Goal: Complete application form

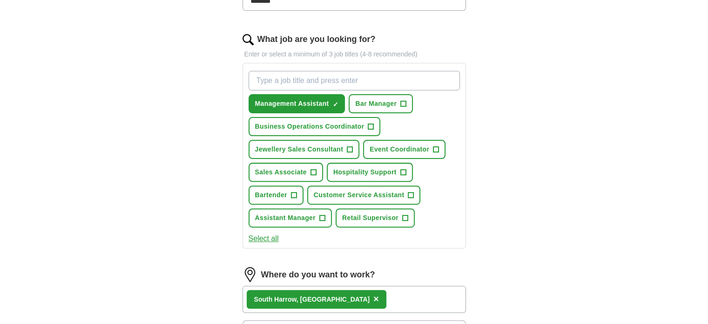
scroll to position [299, 0]
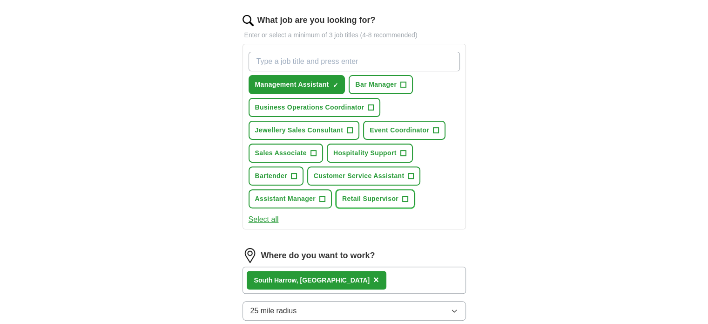
click at [404, 196] on span "+" at bounding box center [406, 198] width 6 height 7
click at [409, 172] on span "+" at bounding box center [411, 175] width 6 height 7
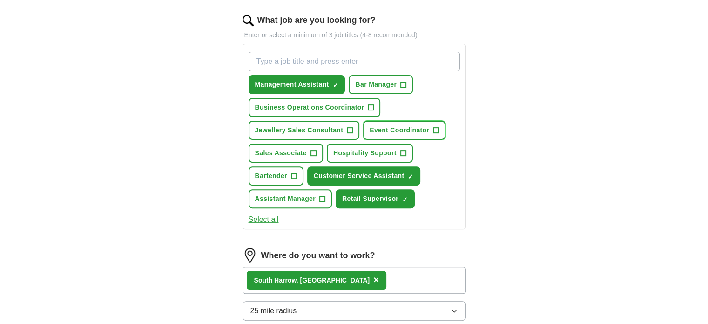
click at [427, 125] on span "Event Coordinator" at bounding box center [400, 130] width 60 height 10
click at [304, 148] on span "Sales Associate" at bounding box center [281, 153] width 52 height 10
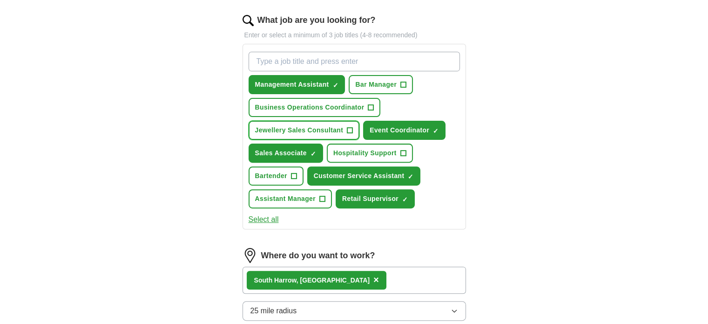
click at [326, 129] on span "Jewellery Sales Consultant" at bounding box center [299, 130] width 88 height 10
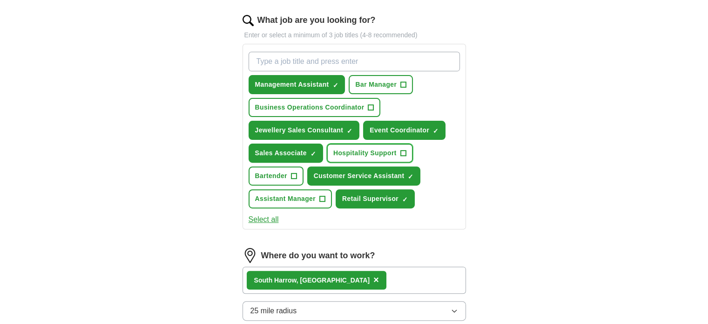
click at [356, 151] on span "Hospitality Support" at bounding box center [364, 153] width 63 height 10
click at [320, 195] on span "+" at bounding box center [322, 198] width 6 height 7
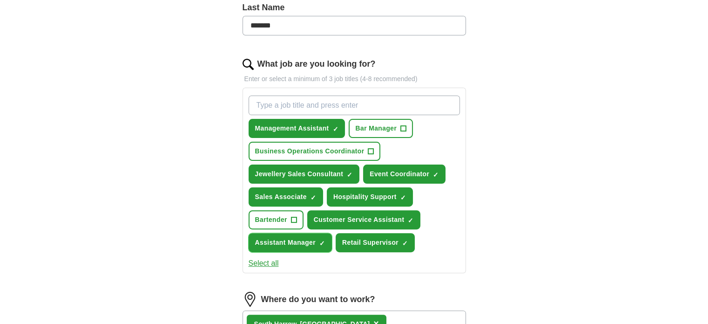
scroll to position [255, 0]
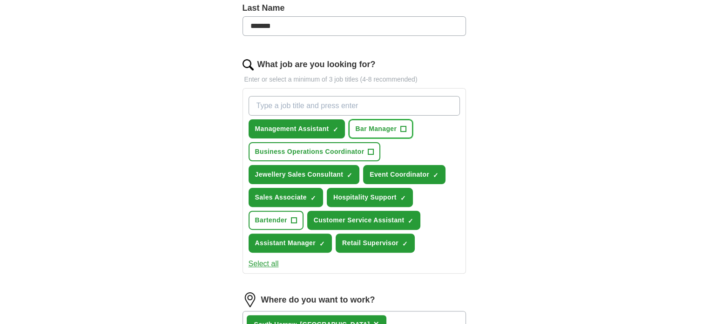
click at [378, 127] on span "Bar Manager" at bounding box center [375, 129] width 41 height 10
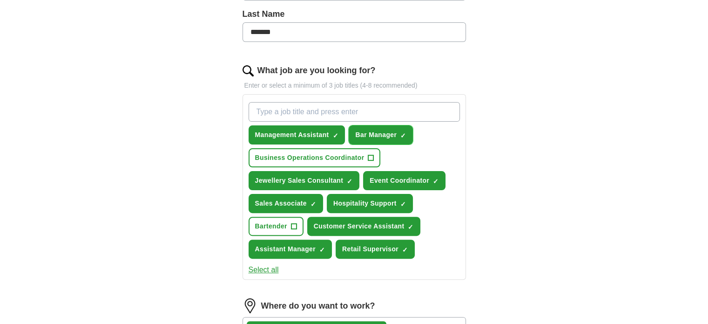
scroll to position [241, 0]
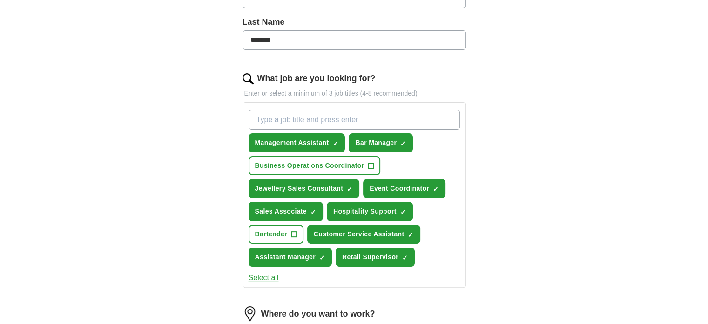
click at [364, 110] on input "What job are you looking for?" at bounding box center [354, 120] width 211 height 20
type input "bar back"
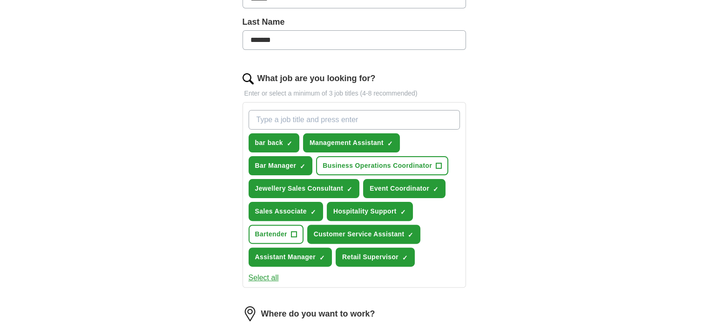
click at [320, 124] on input "What job are you looking for?" at bounding box center [354, 120] width 211 height 20
type input "cleaner"
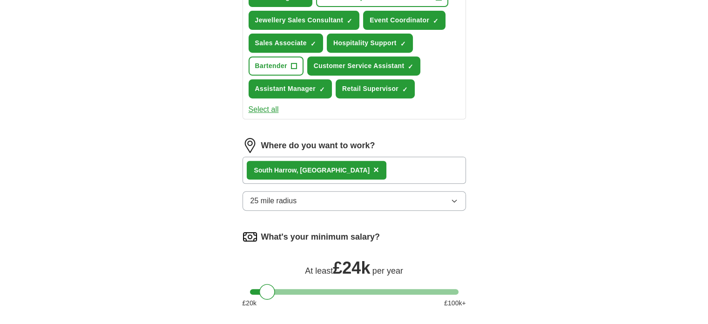
scroll to position [412, 0]
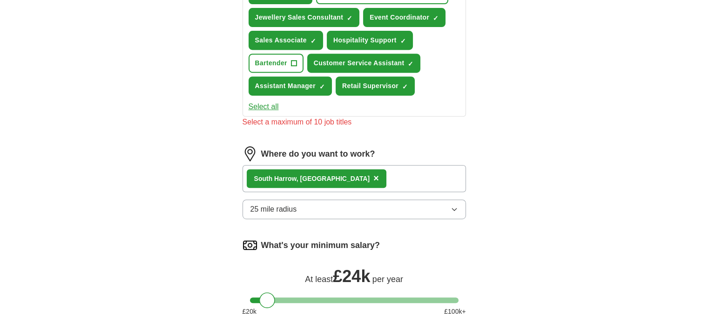
click at [273, 169] on div "South Harrow, Harrow ×" at bounding box center [317, 178] width 140 height 19
click at [355, 199] on button "25 mile radius" at bounding box center [355, 209] width 224 height 20
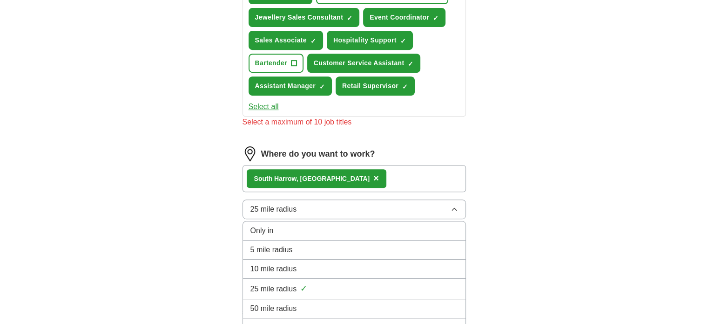
click at [352, 259] on li "10 mile radius" at bounding box center [354, 268] width 223 height 19
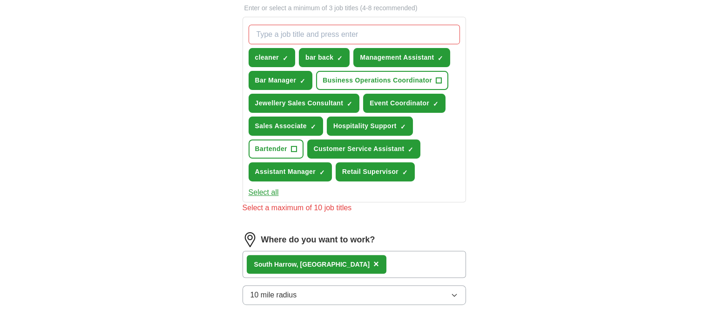
scroll to position [317, 0]
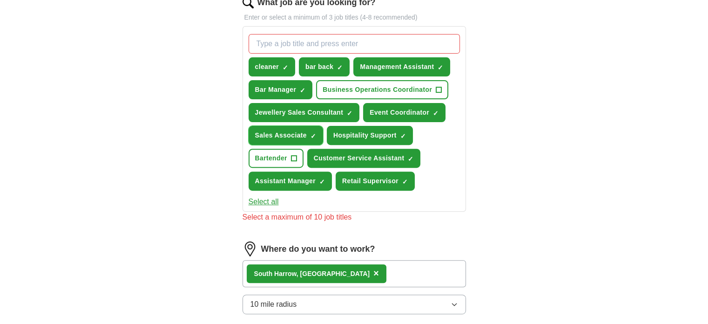
click at [283, 130] on span "Sales Associate" at bounding box center [281, 135] width 52 height 10
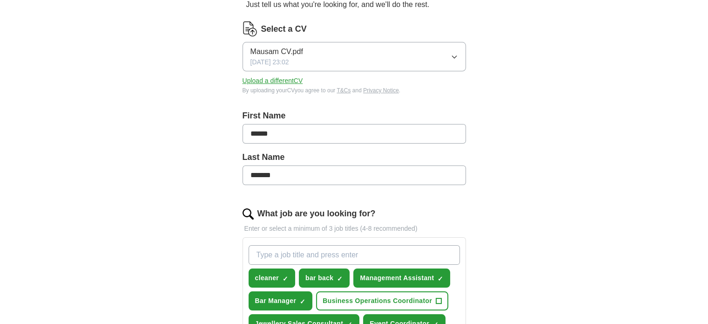
scroll to position [110, 0]
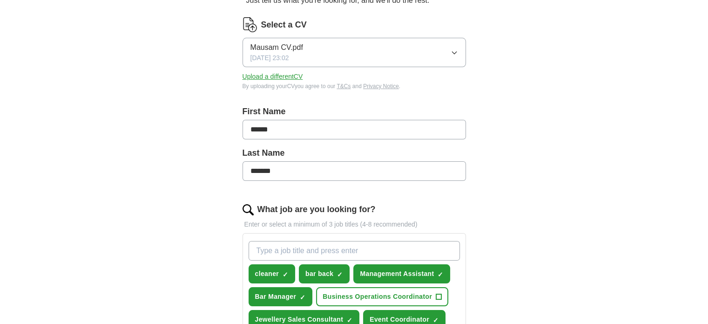
click at [447, 50] on button "Mausam CV.pdf [DATE] 23:02" at bounding box center [355, 52] width 224 height 29
click at [280, 76] on span "Mausam CV.pdf" at bounding box center [277, 79] width 53 height 11
drag, startPoint x: 285, startPoint y: 81, endPoint x: 284, endPoint y: 75, distance: 7.1
click at [284, 75] on div "Select a CV Mausam CV.pdf [DATE] 23:02 Upload a different CV By uploading your …" at bounding box center [355, 53] width 224 height 73
click at [284, 75] on button "Upload a different CV" at bounding box center [273, 77] width 61 height 10
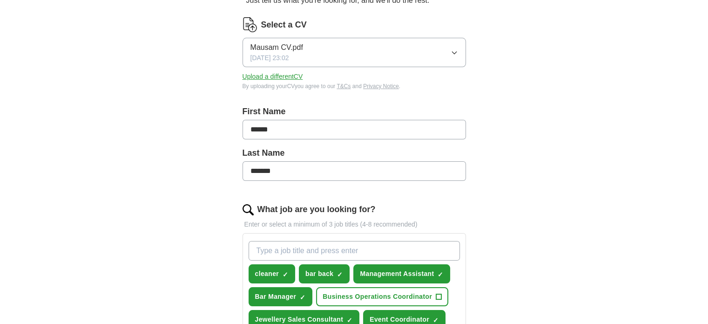
click at [266, 74] on button "Upload a different CV" at bounding box center [273, 77] width 61 height 10
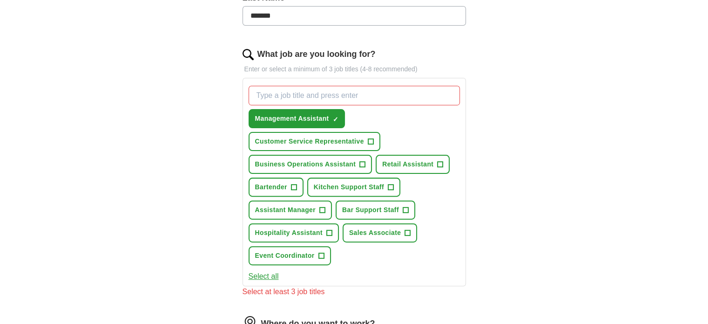
scroll to position [271, 0]
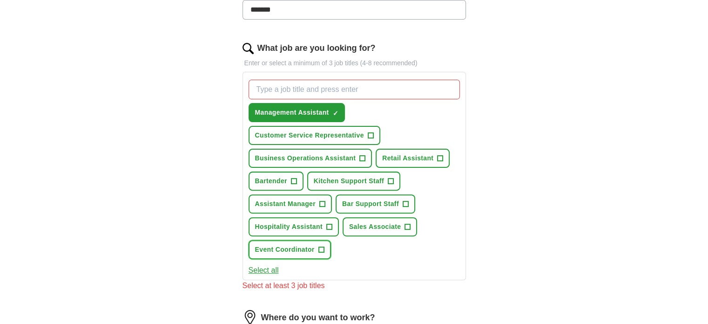
click at [303, 251] on button "Event Coordinator +" at bounding box center [290, 249] width 82 height 19
click at [310, 223] on span "Hospitality Assistant" at bounding box center [289, 227] width 68 height 10
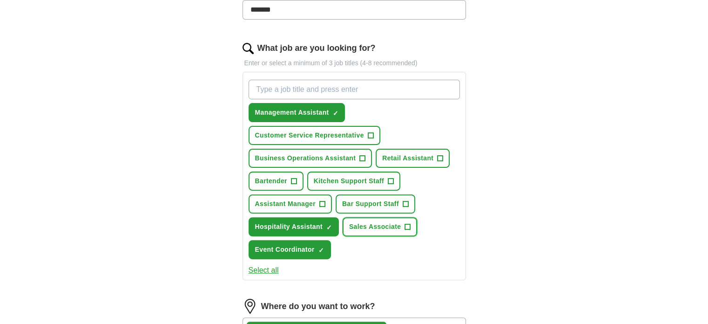
click at [372, 222] on span "Sales Associate" at bounding box center [375, 227] width 52 height 10
click at [372, 208] on button "Bar Support Staff +" at bounding box center [376, 203] width 80 height 19
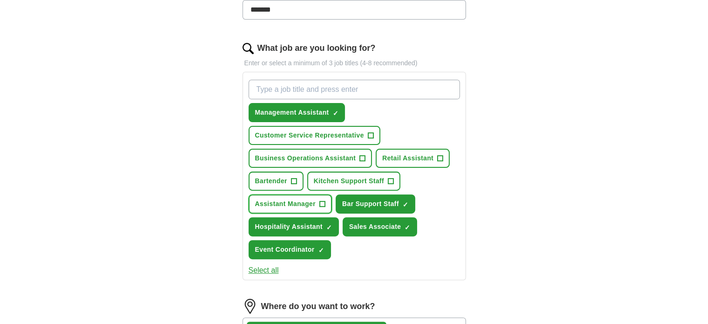
click at [291, 204] on span "Assistant Manager" at bounding box center [285, 204] width 61 height 10
click at [337, 176] on span "Kitchen Support Staff" at bounding box center [349, 181] width 70 height 10
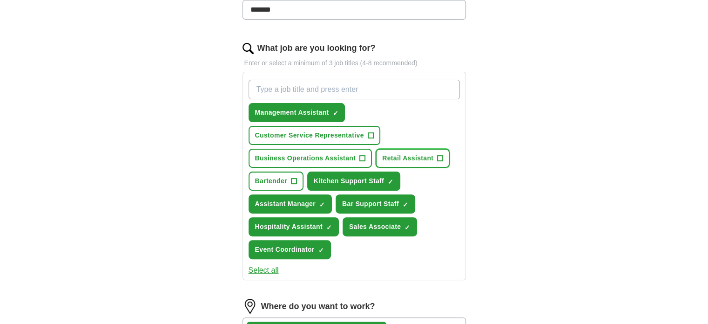
click at [399, 157] on span "Retail Assistant" at bounding box center [407, 158] width 51 height 10
click at [309, 135] on span "Customer Service Representative" at bounding box center [309, 135] width 109 height 10
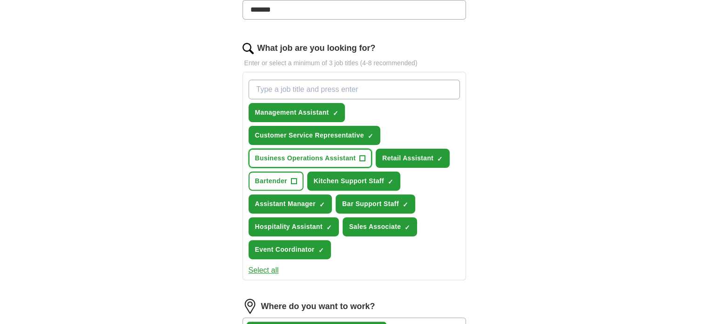
click at [308, 149] on button "Business Operations Assistant +" at bounding box center [311, 158] width 124 height 19
click at [303, 93] on input "What job are you looking for?" at bounding box center [354, 90] width 211 height 20
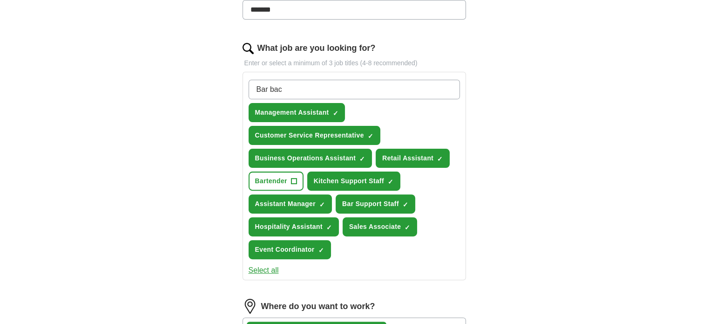
type input "Bar back"
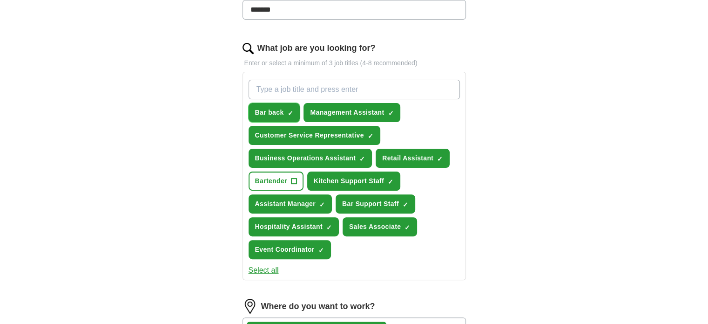
click at [0, 0] on span "×" at bounding box center [0, 0] width 0 height 0
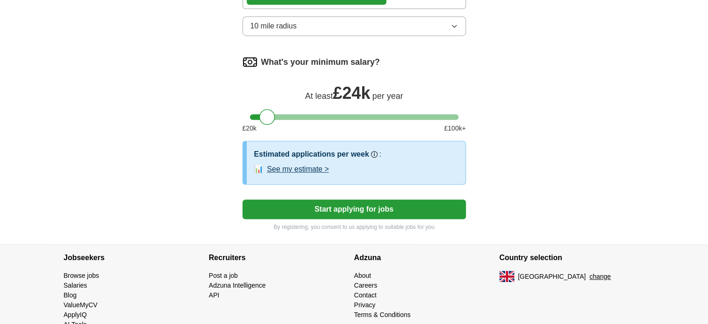
scroll to position [626, 0]
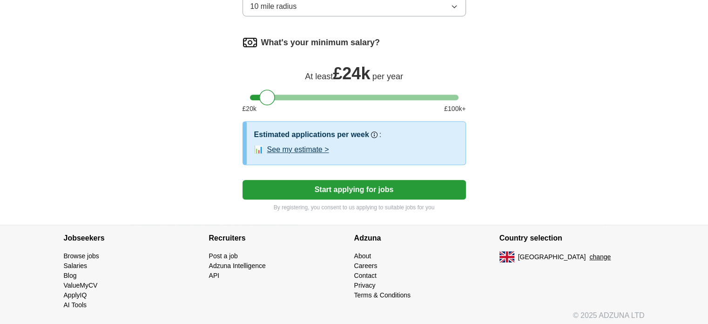
click at [331, 180] on button "Start applying for jobs" at bounding box center [355, 190] width 224 height 20
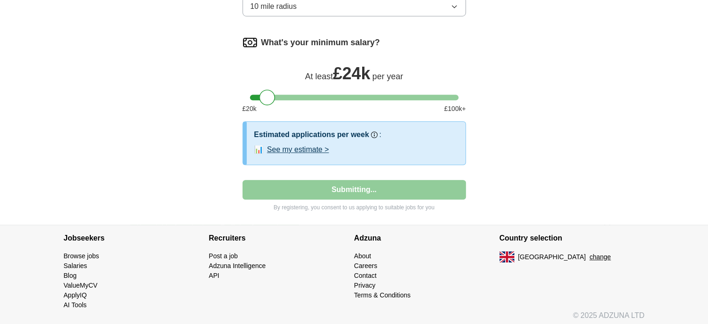
select select "**"
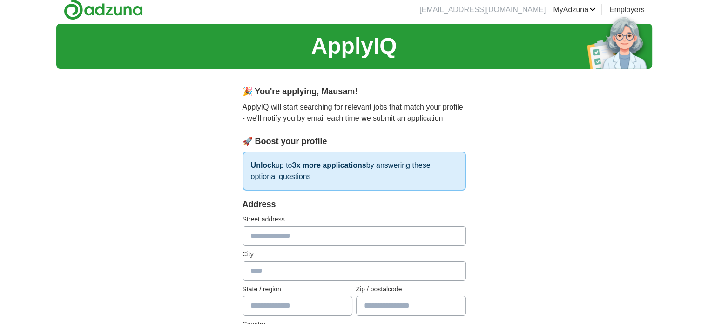
scroll to position [0, 0]
